Goal: Navigation & Orientation: Find specific page/section

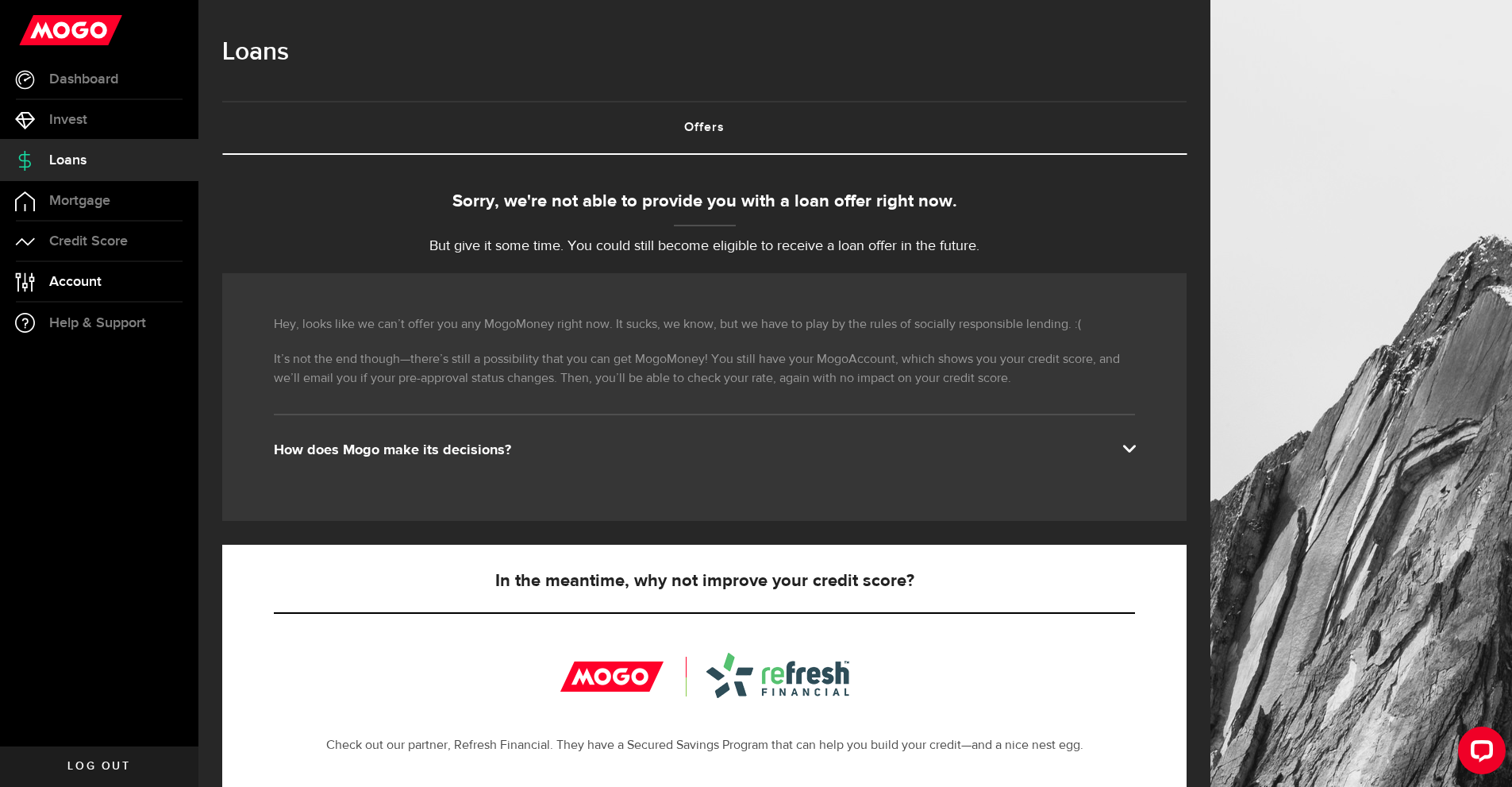
click at [68, 277] on span "Account" at bounding box center [75, 281] width 53 height 14
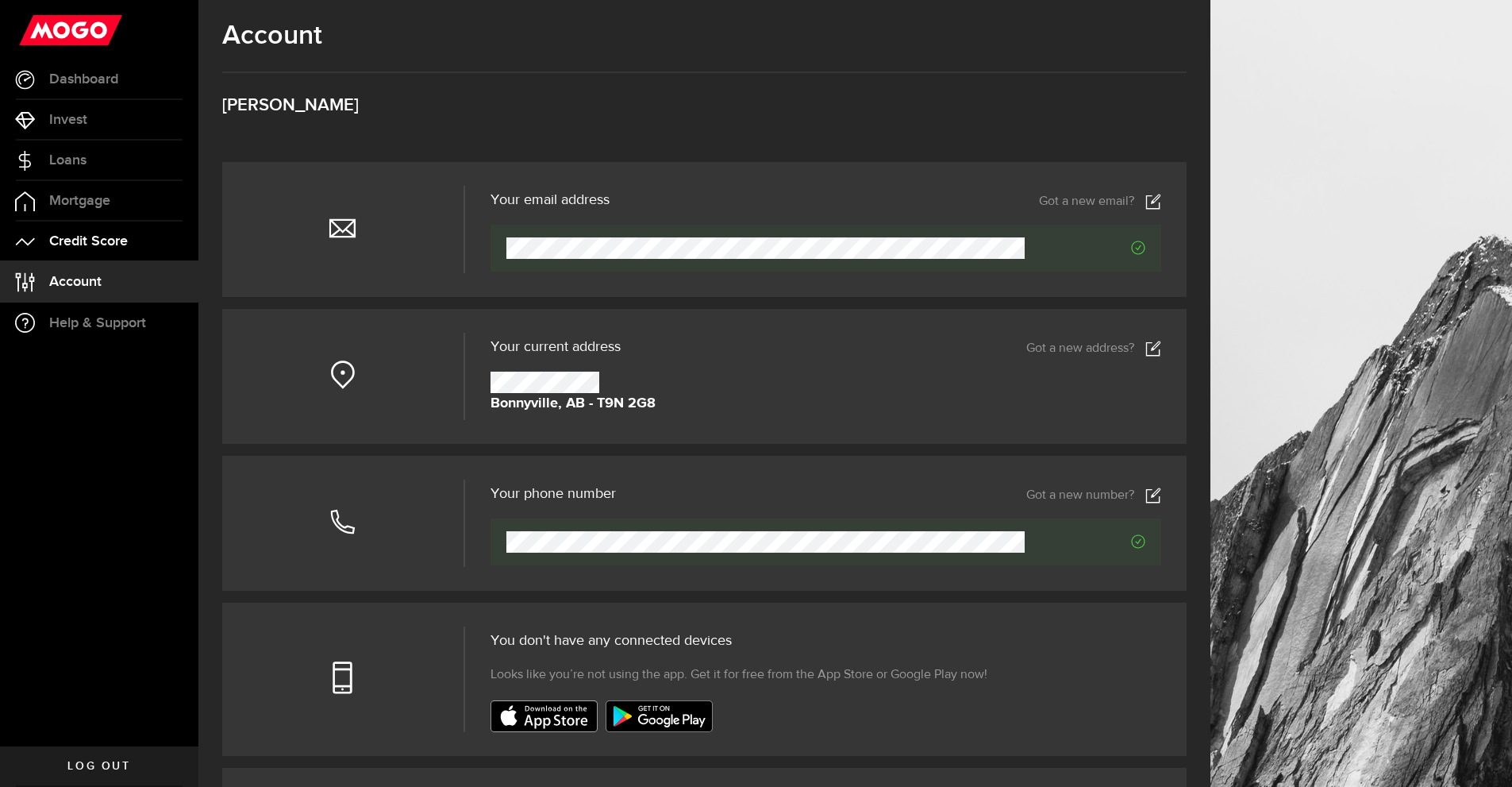
click at [81, 234] on span "Credit Score" at bounding box center [88, 241] width 79 height 14
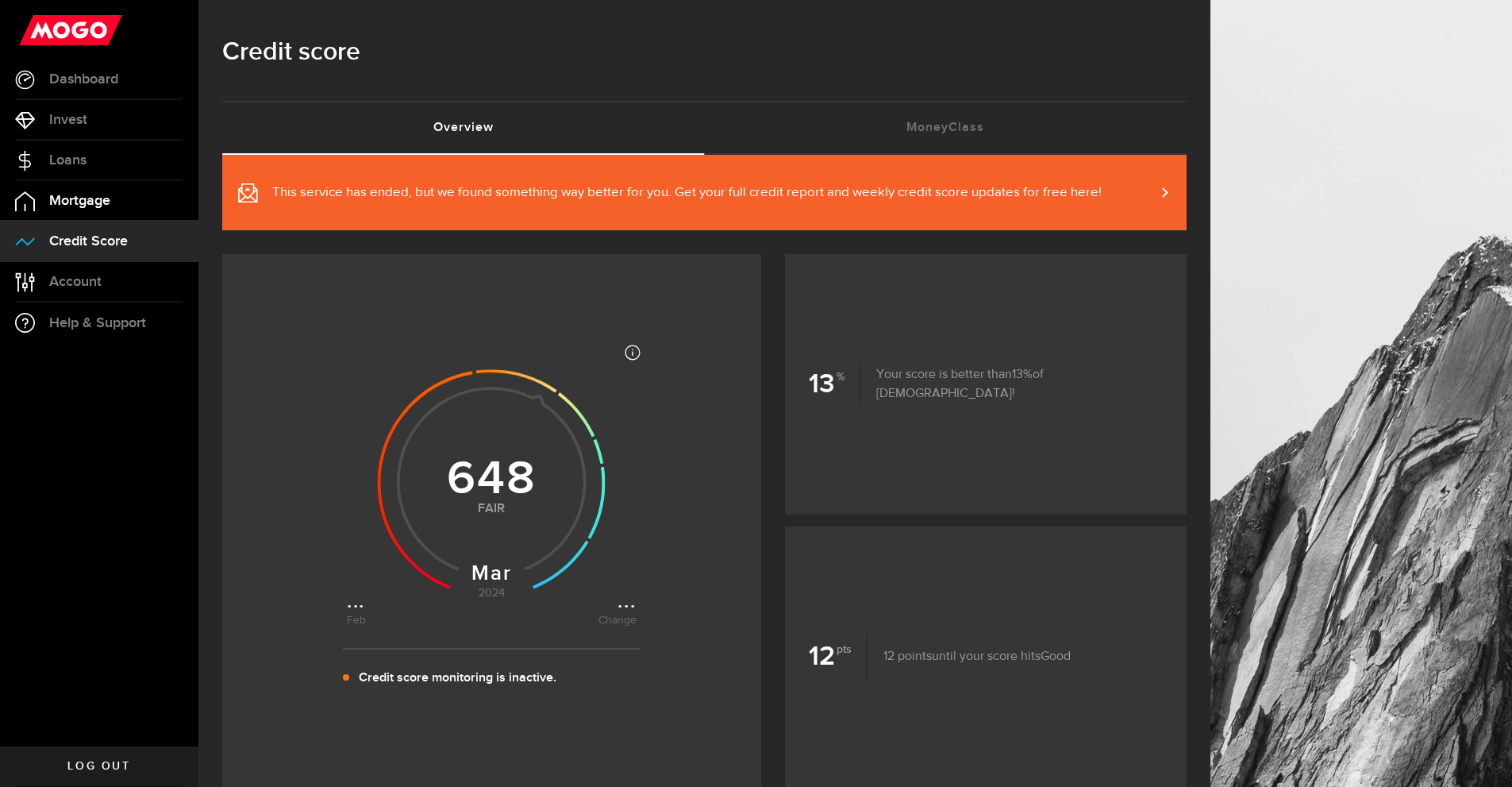
click at [98, 204] on span "Mortgage" at bounding box center [79, 201] width 61 height 14
